Goal: Task Accomplishment & Management: Manage account settings

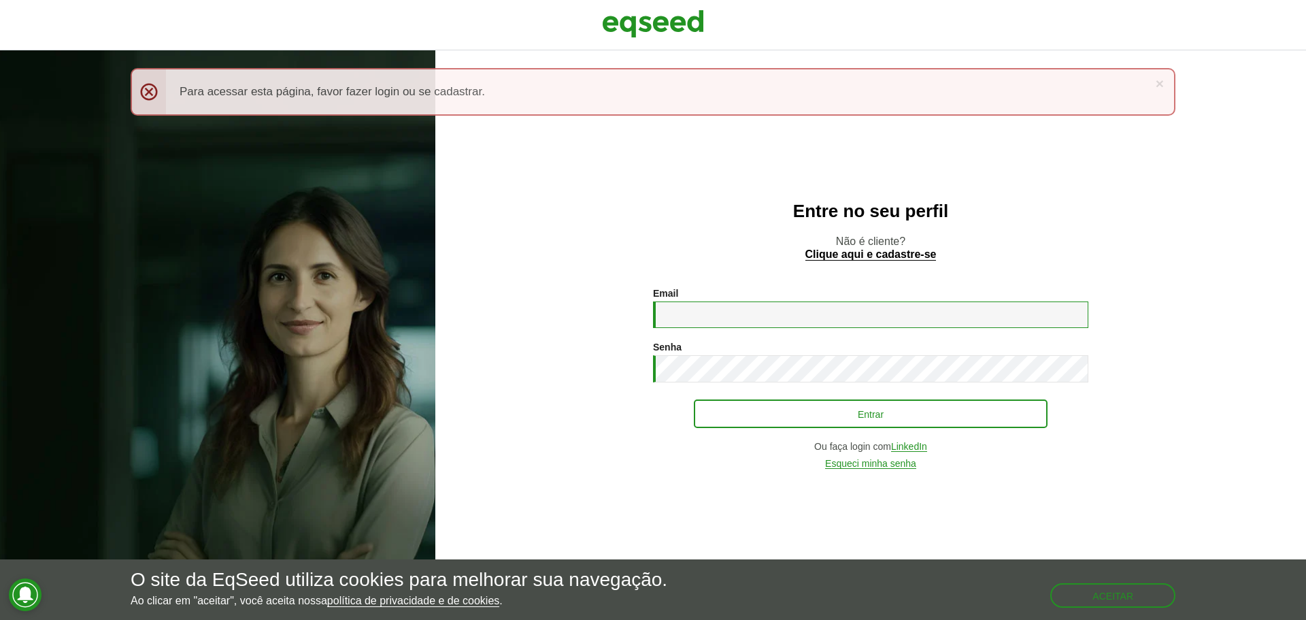
type input "**********"
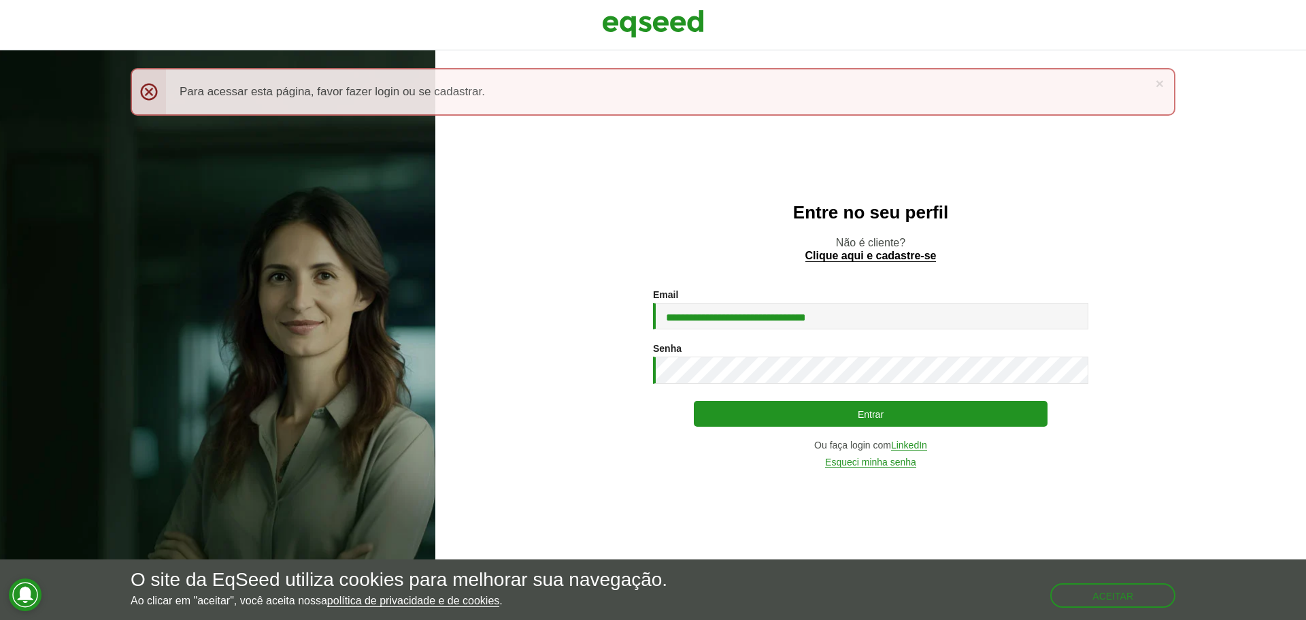
click at [726, 400] on div "**********" at bounding box center [870, 378] width 435 height 178
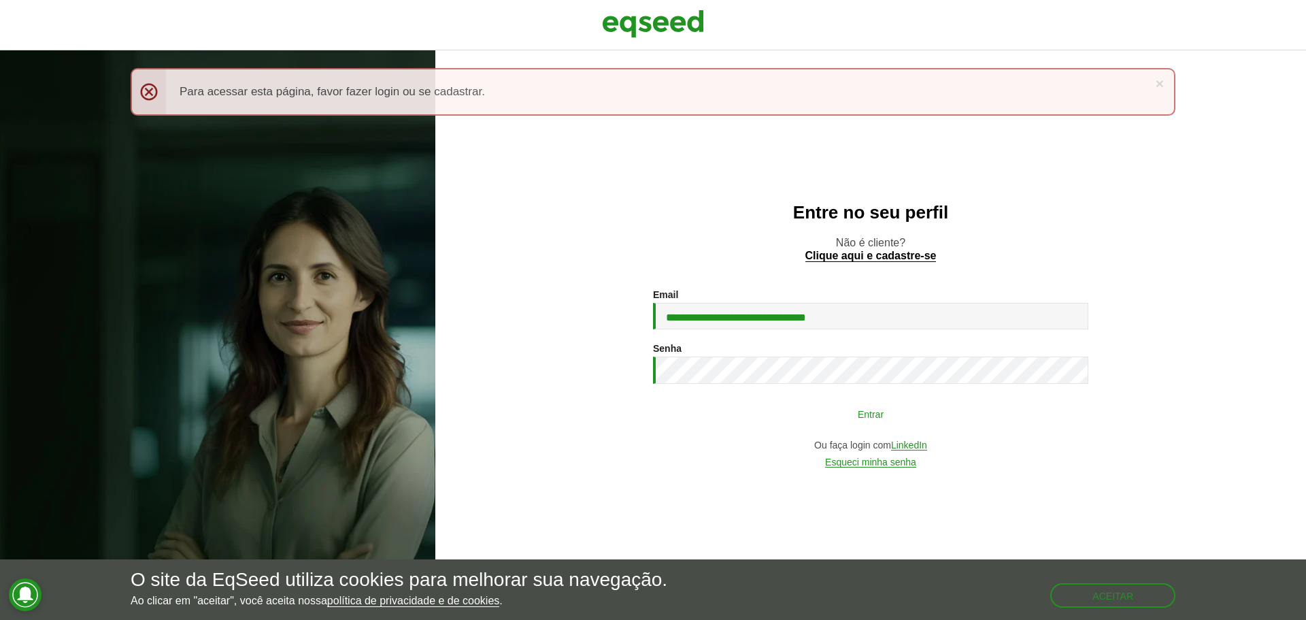
click at [843, 421] on button "Entrar" at bounding box center [871, 414] width 354 height 26
